Goal: Task Accomplishment & Management: Complete application form

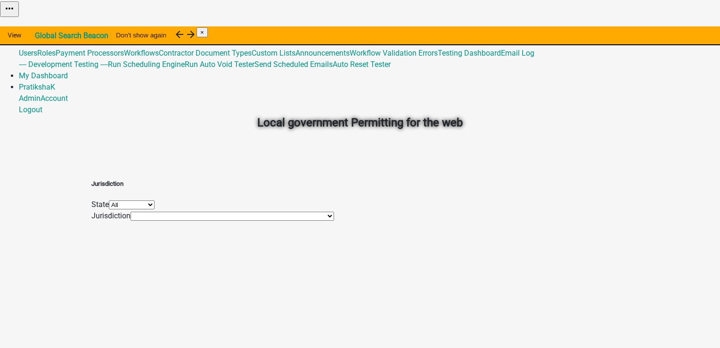
click at [155, 203] on select "All [US_STATE] [US_STATE] [US_STATE] [US_STATE] [US_STATE] [US_STATE] [US_STATE…" at bounding box center [132, 204] width 46 height 9
select select "[US_STATE]"
click at [155, 200] on select "All [US_STATE] [US_STATE] [US_STATE] [US_STATE] [US_STATE] [US_STATE] [US_STATE…" at bounding box center [132, 204] width 46 height 9
click at [218, 221] on select "HoustonTest Isanti [GEOGRAPHIC_DATA], [GEOGRAPHIC_DATA]" at bounding box center [203, 216] width 145 height 9
click at [228, 221] on select "HoustonTest Isanti [GEOGRAPHIC_DATA], [GEOGRAPHIC_DATA]" at bounding box center [203, 216] width 145 height 9
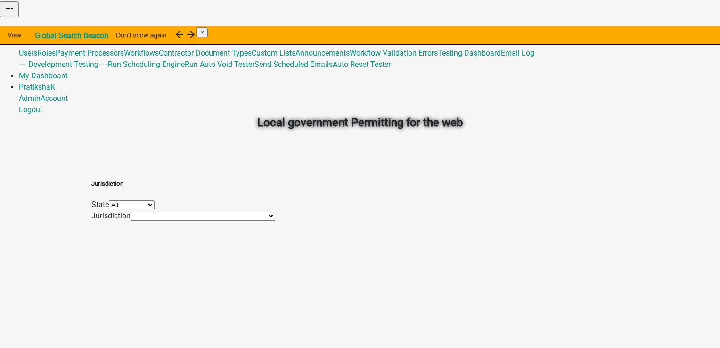
click at [228, 221] on select "HoustonTest Isanti [GEOGRAPHIC_DATA], [GEOGRAPHIC_DATA]" at bounding box center [203, 216] width 145 height 9
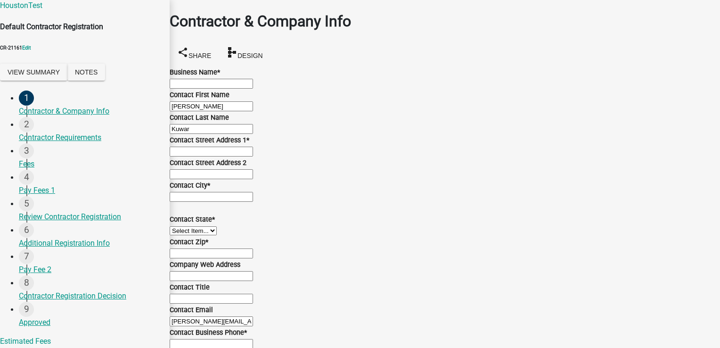
scroll to position [501, 0]
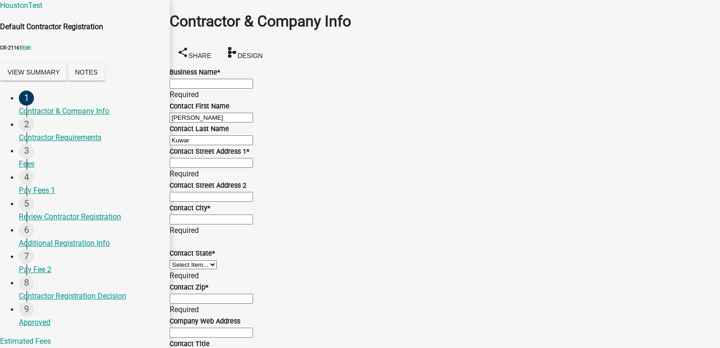
scroll to position [247, 0]
click at [41, 143] on div "Contractor Requirements" at bounding box center [90, 137] width 143 height 11
click at [19, 132] on div "2" at bounding box center [26, 124] width 15 height 15
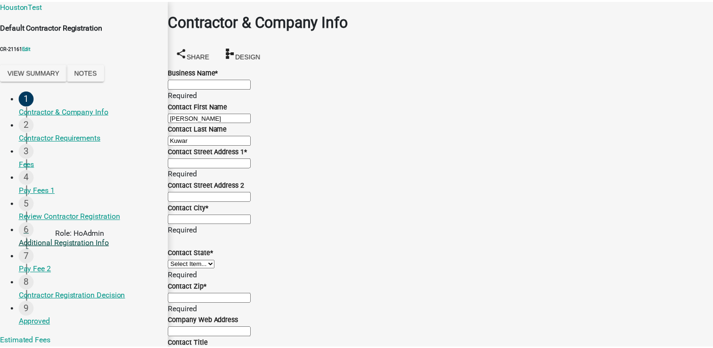
scroll to position [0, 0]
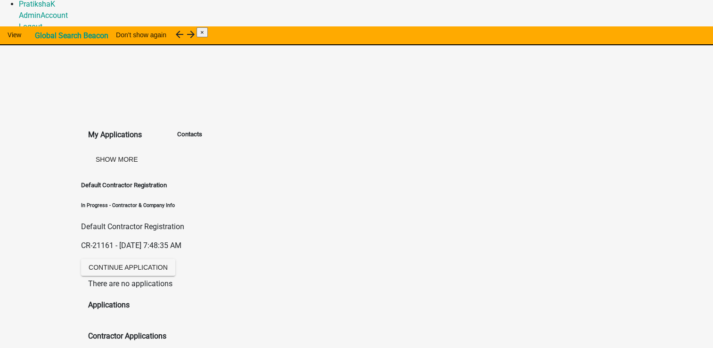
scroll to position [141, 0]
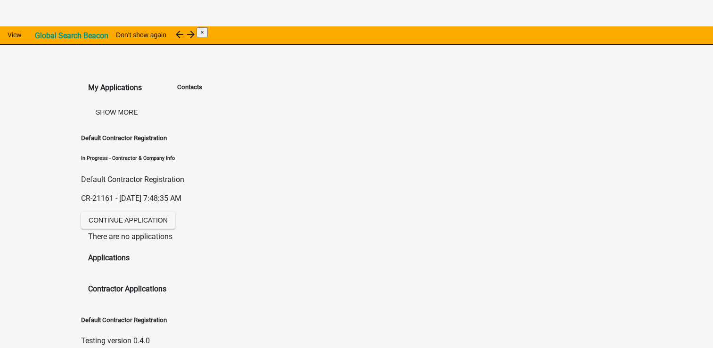
click at [139, 251] on h4 "Applications" at bounding box center [132, 257] width 89 height 11
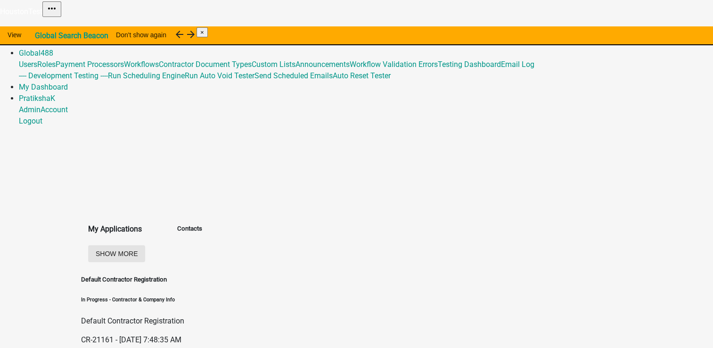
click at [145, 245] on button "Show More" at bounding box center [116, 253] width 57 height 17
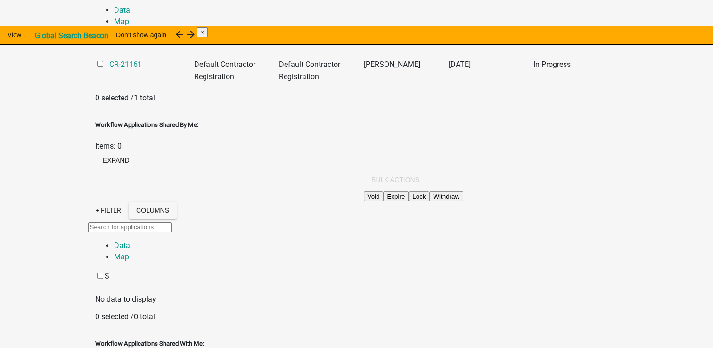
scroll to position [270, 0]
